Goal: Transaction & Acquisition: Purchase product/service

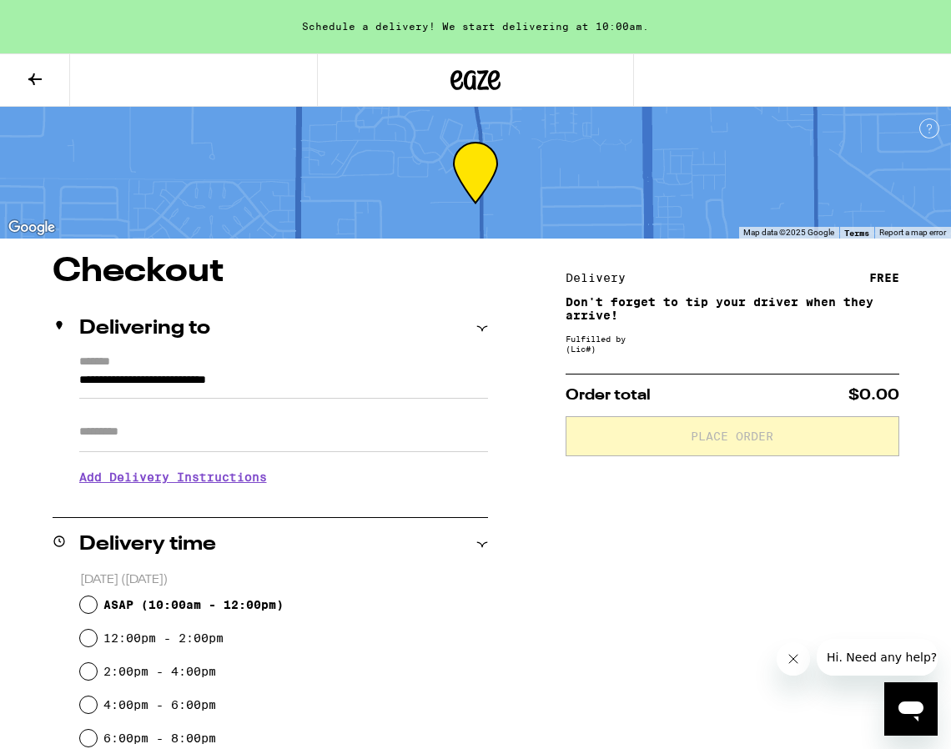
click at [28, 78] on icon at bounding box center [35, 79] width 20 height 20
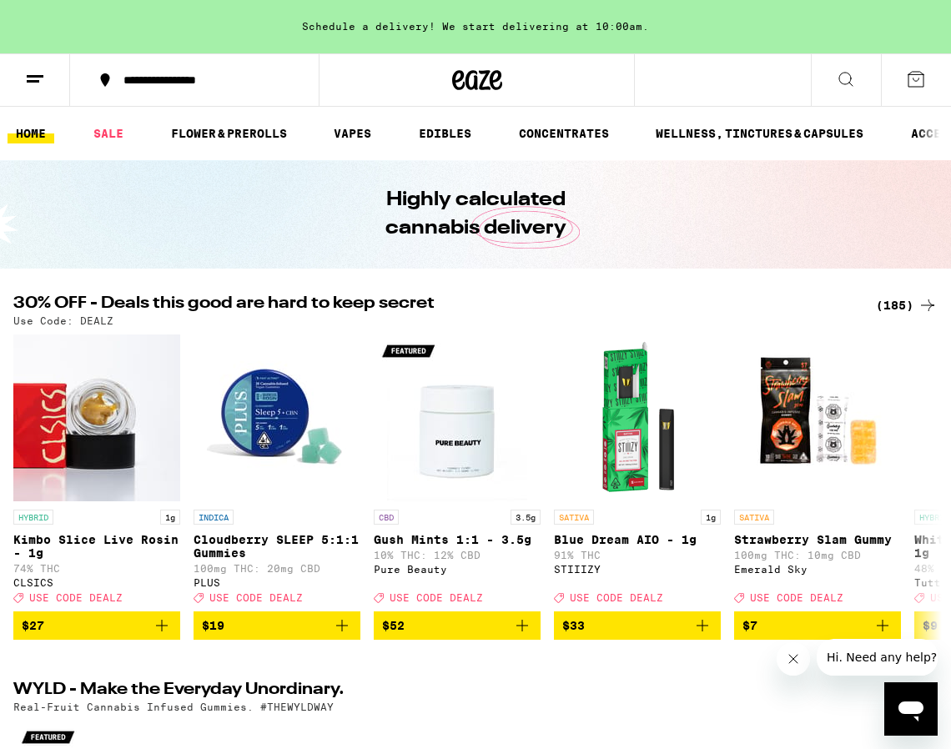
click at [893, 305] on div "(185)" at bounding box center [907, 305] width 62 height 20
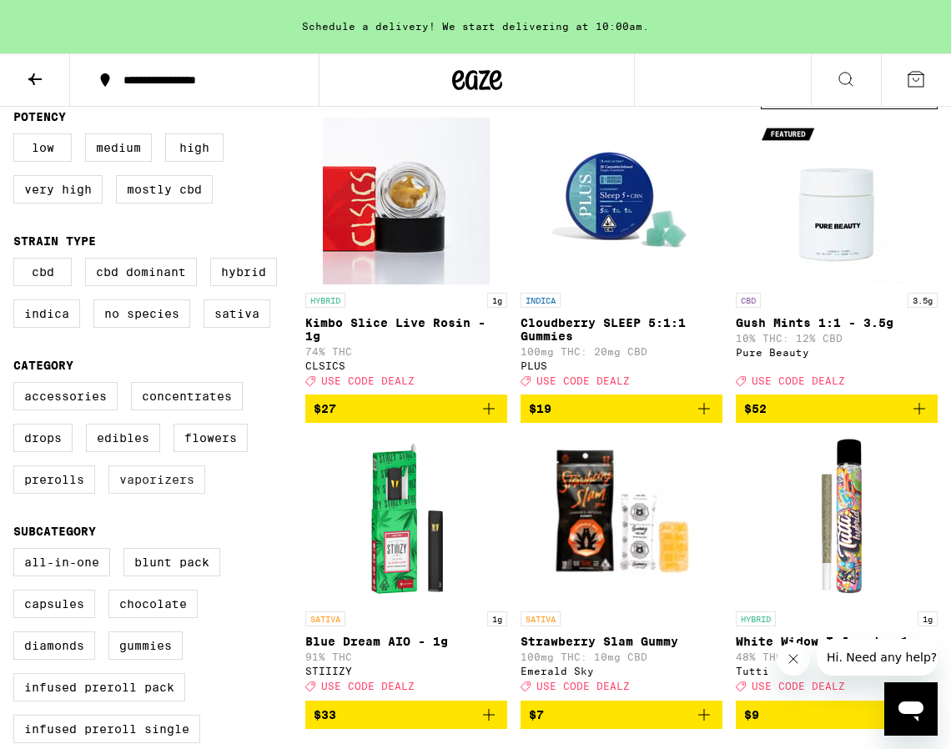
scroll to position [179, 0]
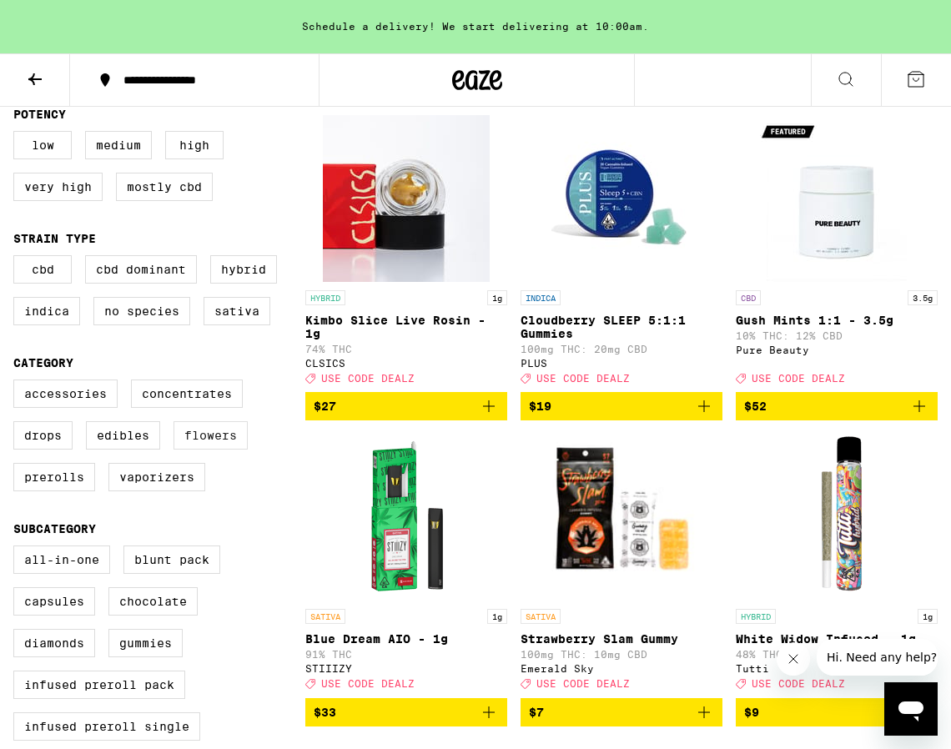
click at [222, 450] on label "Flowers" at bounding box center [211, 435] width 74 height 28
click at [18, 383] on input "Flowers" at bounding box center [17, 382] width 1 height 1
checkbox input "true"
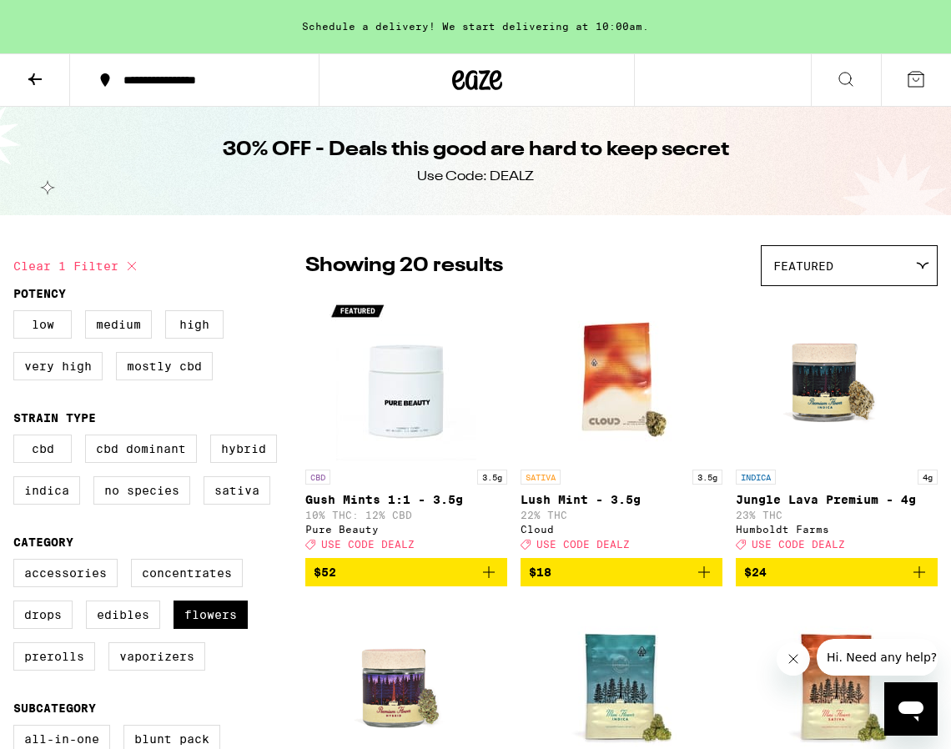
scroll to position [7, 0]
